Goal: Navigation & Orientation: Find specific page/section

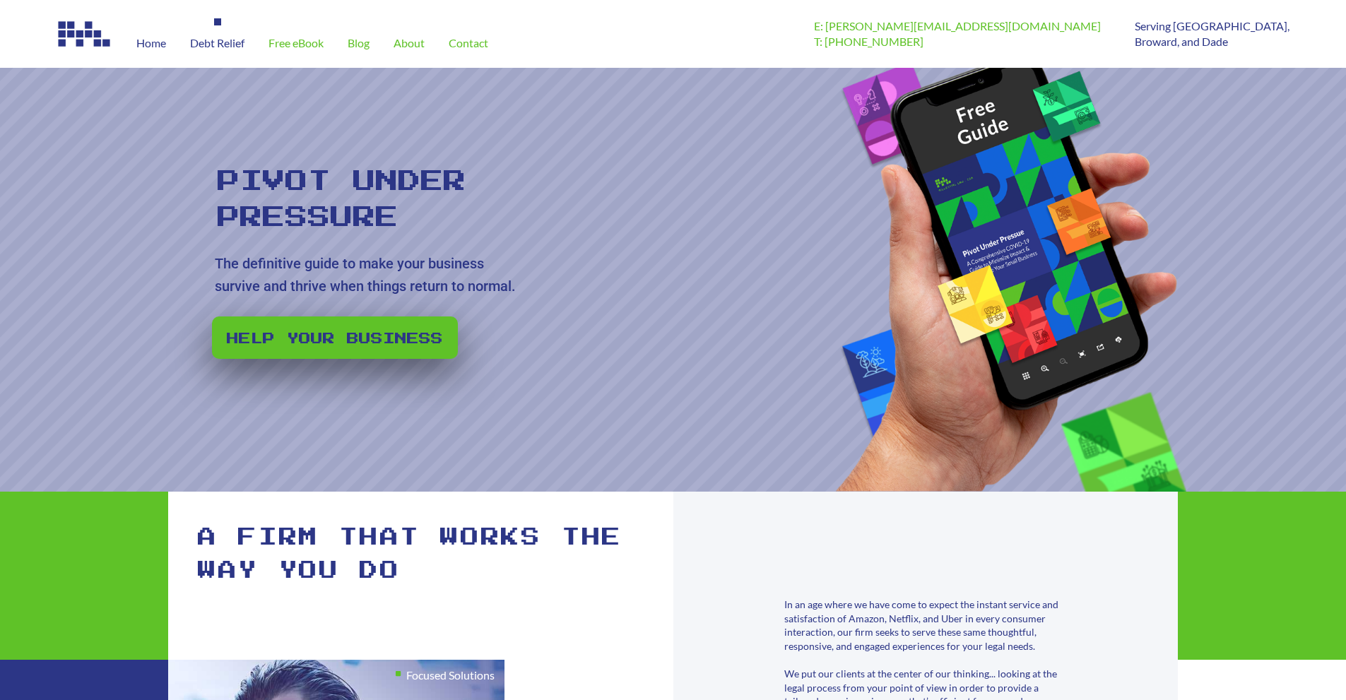
click at [242, 45] on span "Debt Relief" at bounding box center [217, 42] width 54 height 11
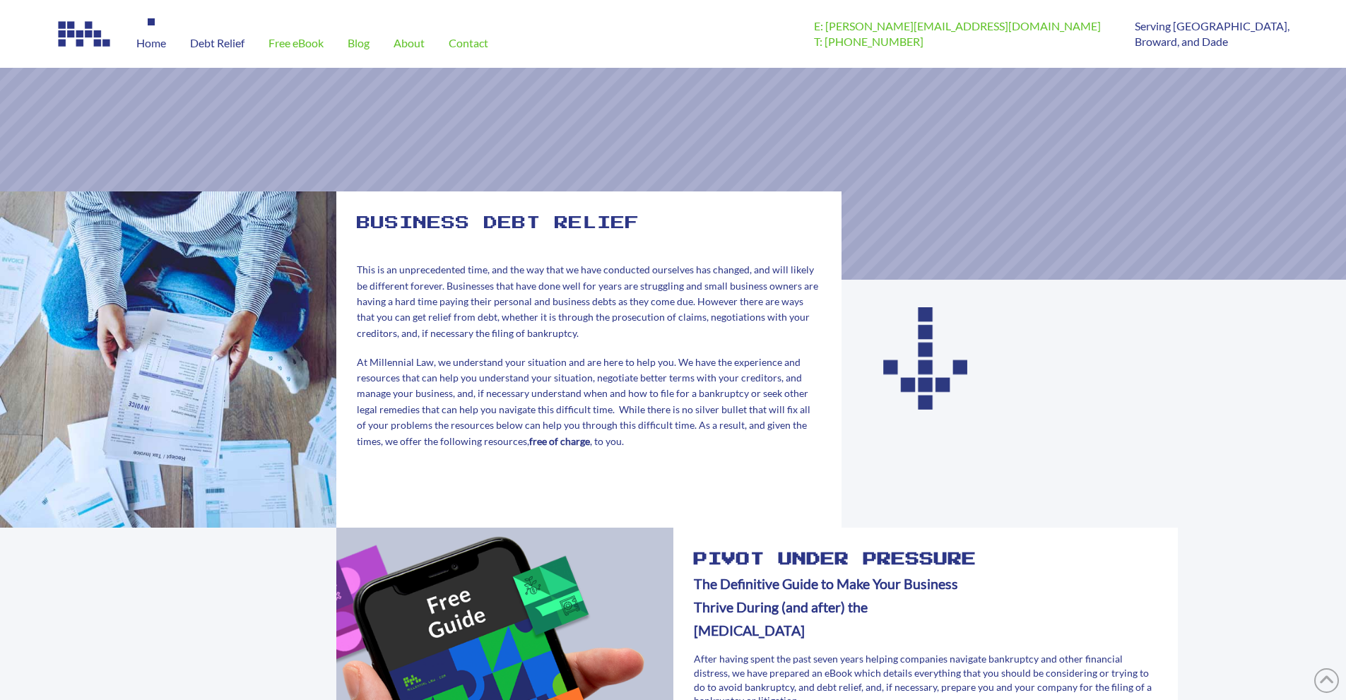
click at [158, 45] on span "Home" at bounding box center [151, 42] width 30 height 11
